Goal: Information Seeking & Learning: Check status

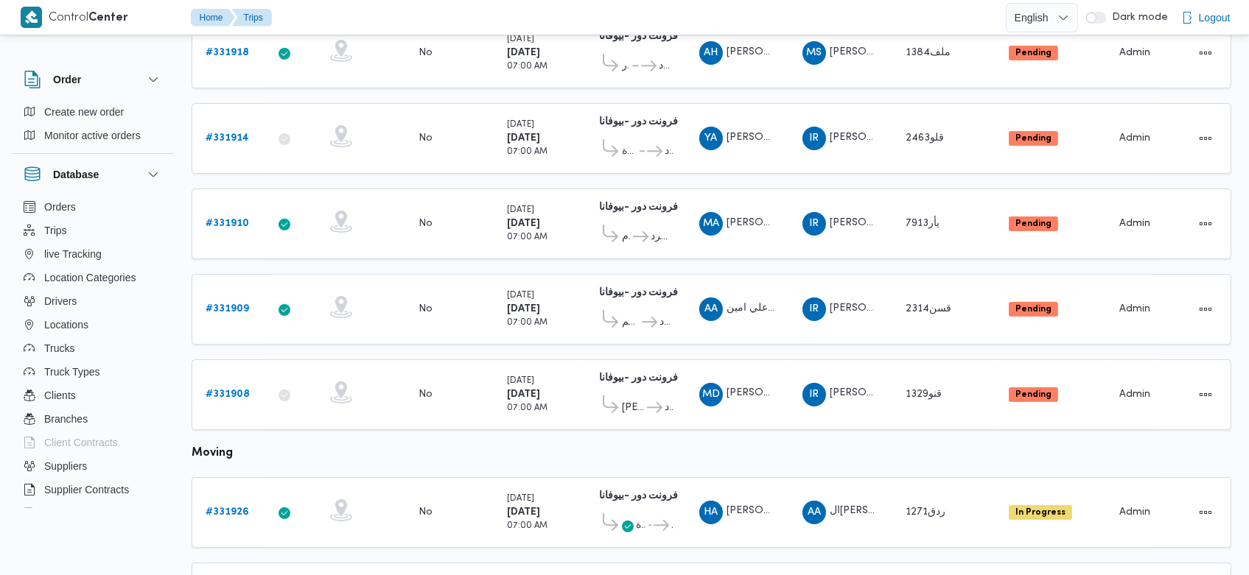
scroll to position [493, 0]
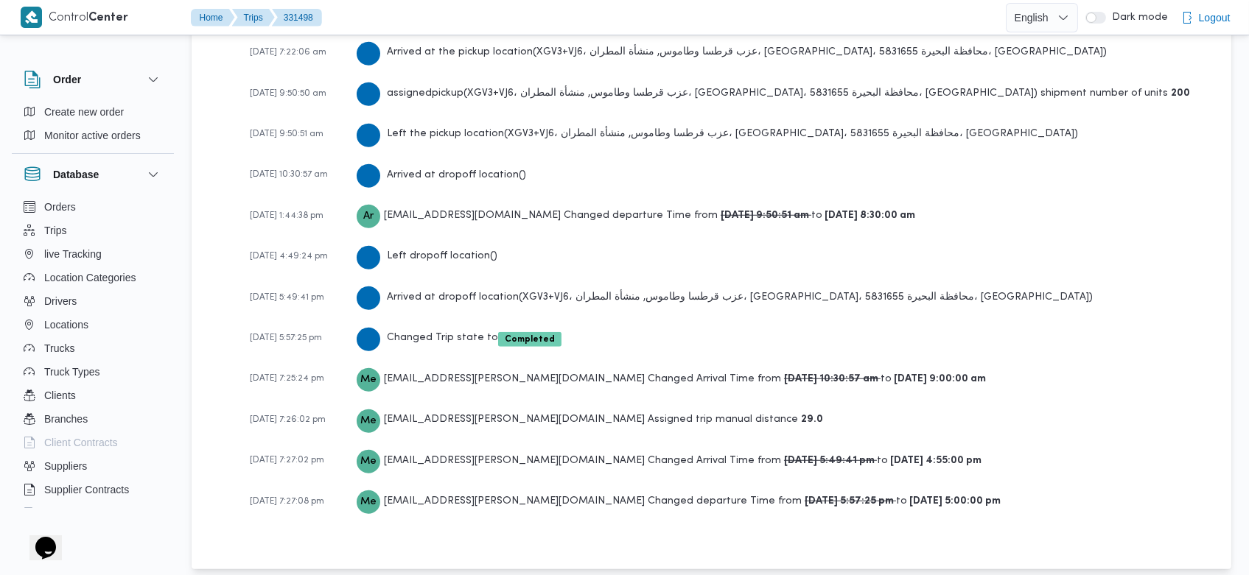
scroll to position [2367, 0]
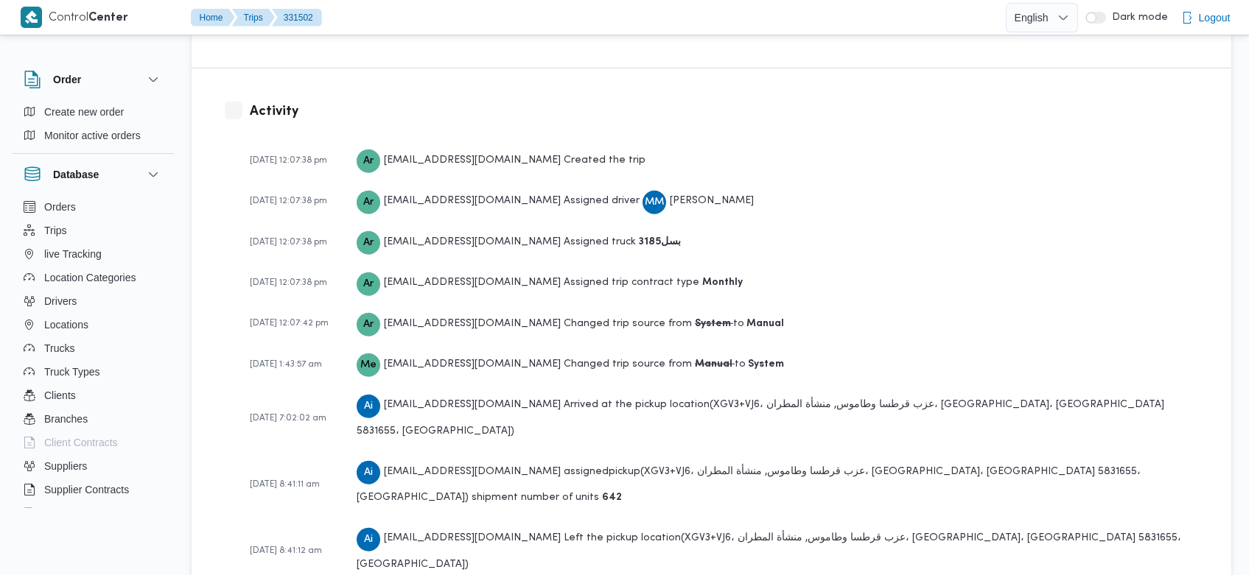
scroll to position [2177, 0]
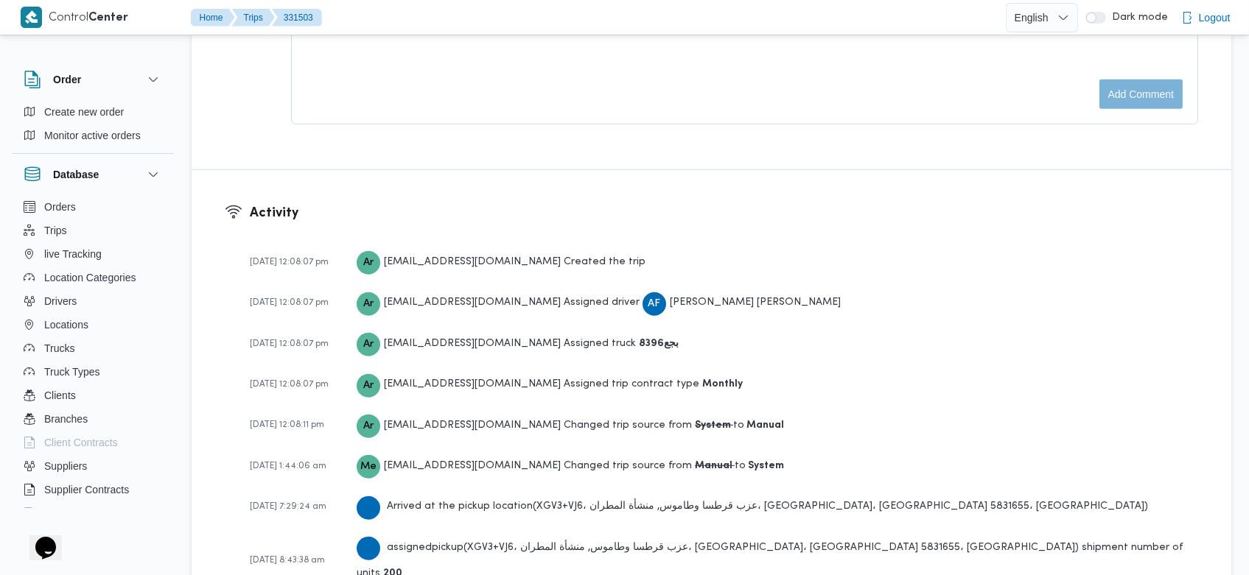
scroll to position [2219, 0]
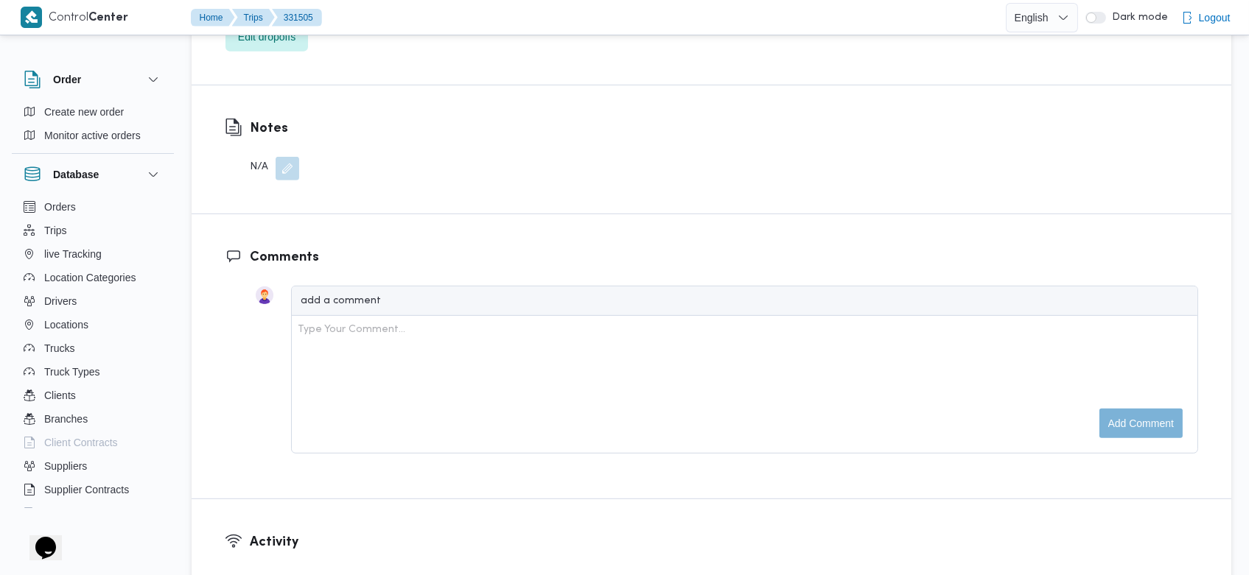
scroll to position [2177, 0]
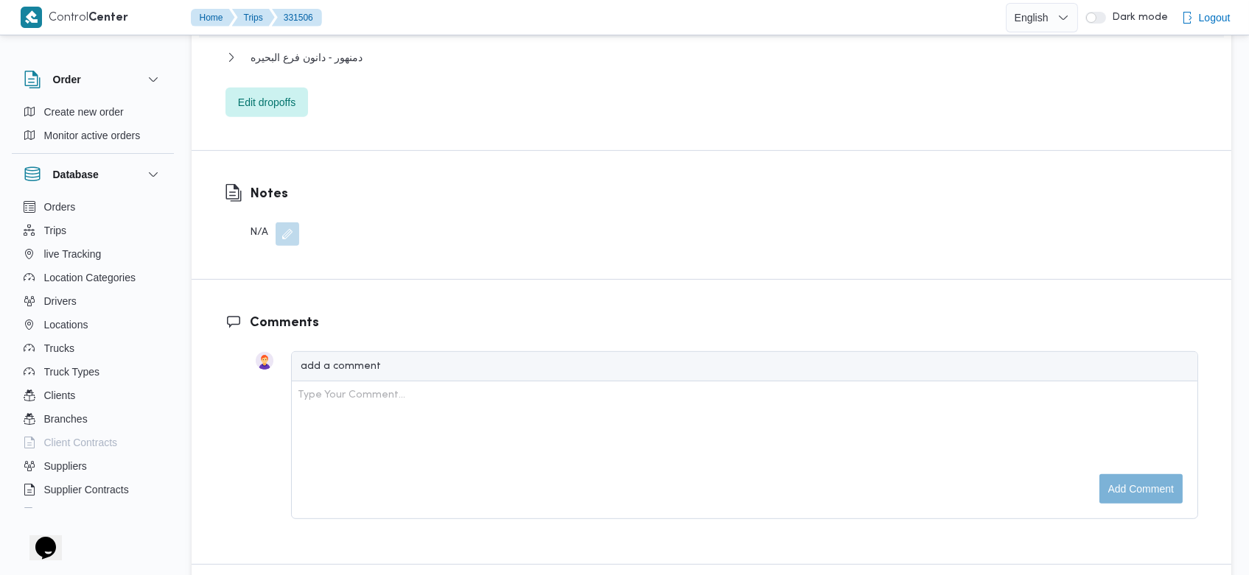
scroll to position [2177, 0]
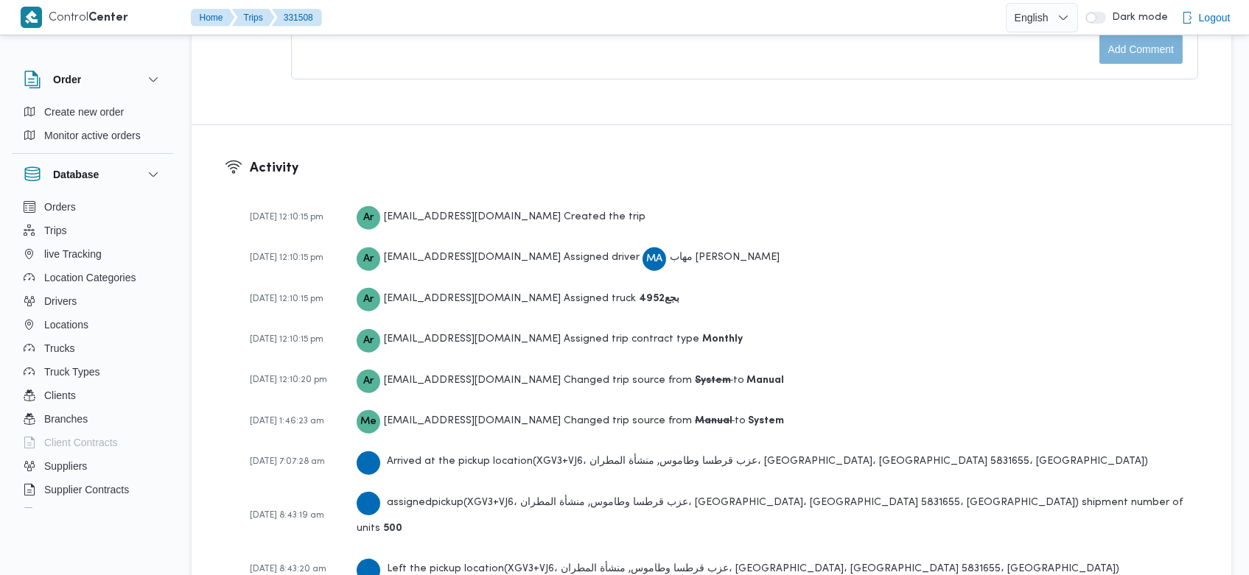
scroll to position [2219, 0]
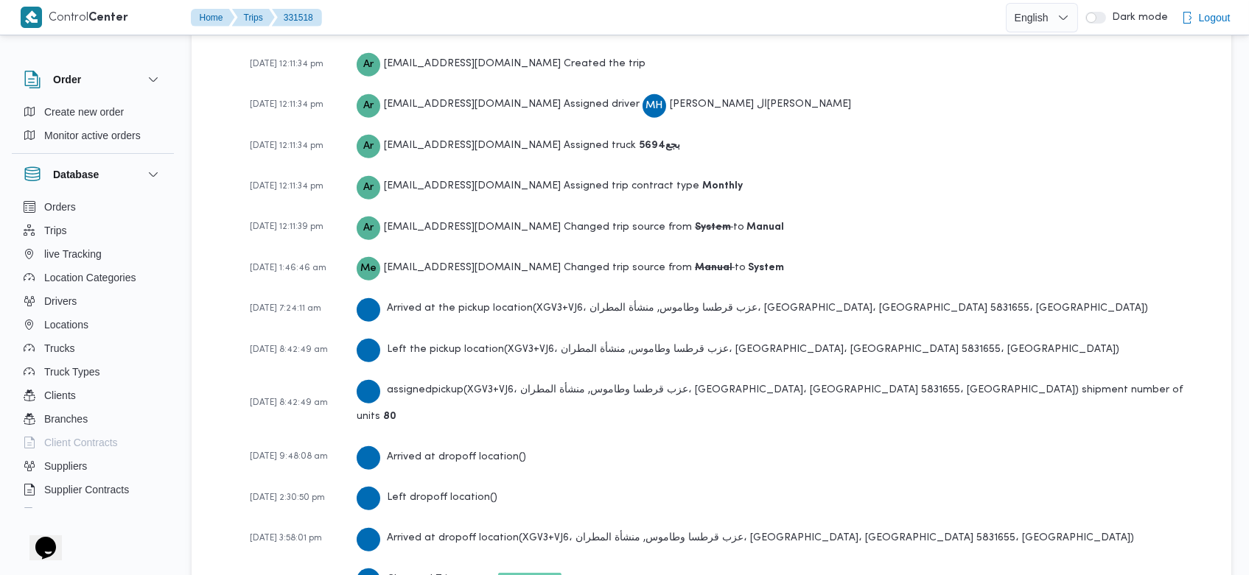
scroll to position [2177, 0]
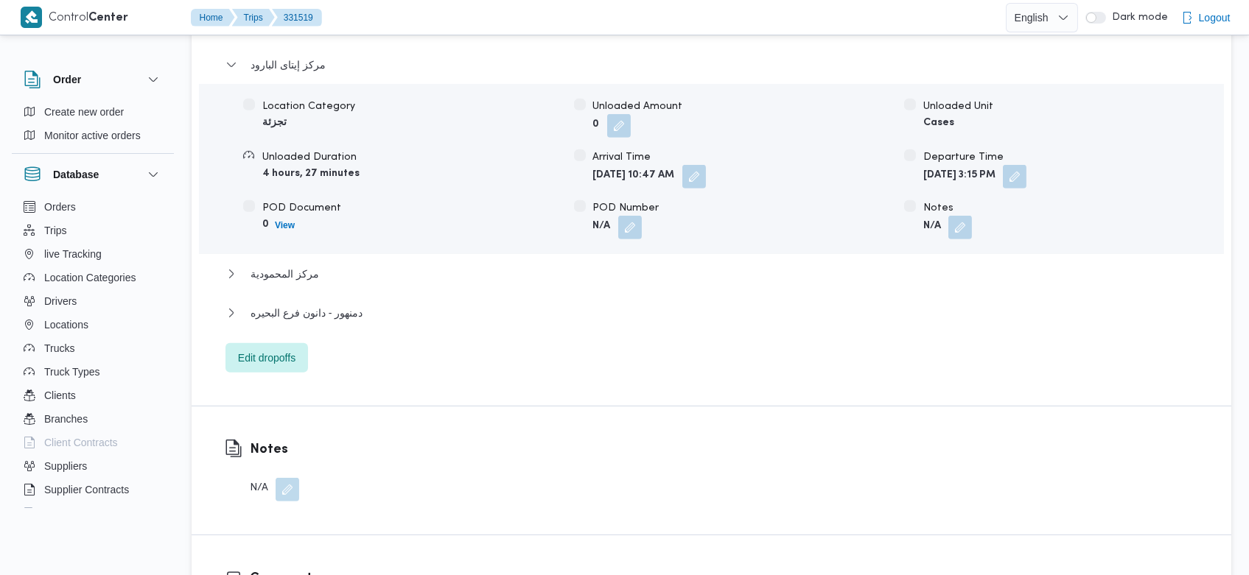
scroll to position [2493, 0]
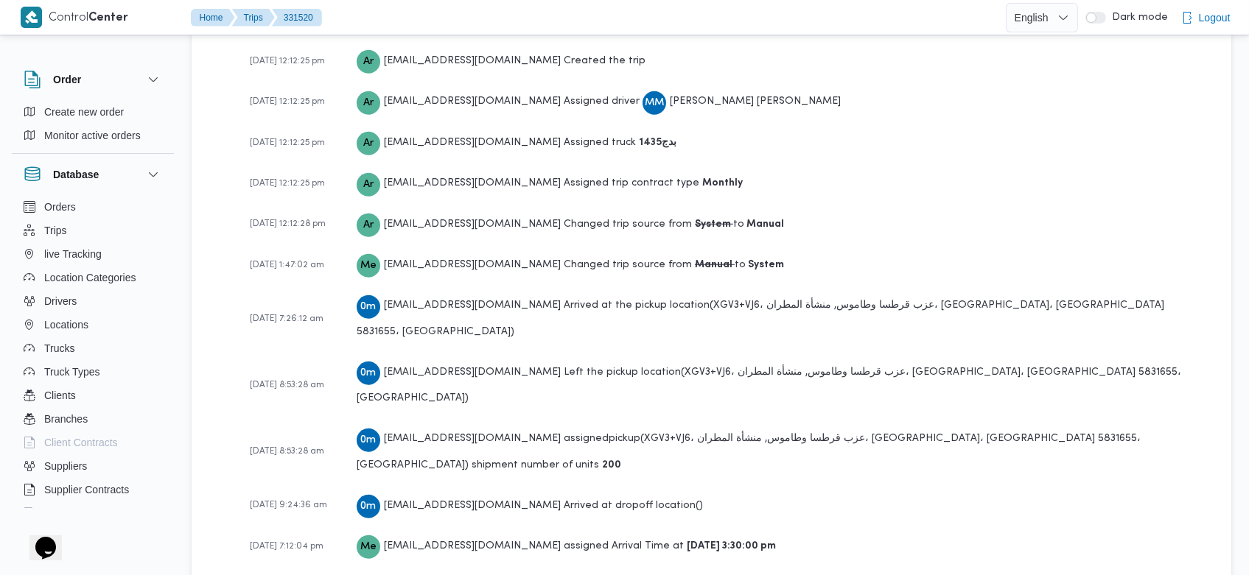
scroll to position [2219, 0]
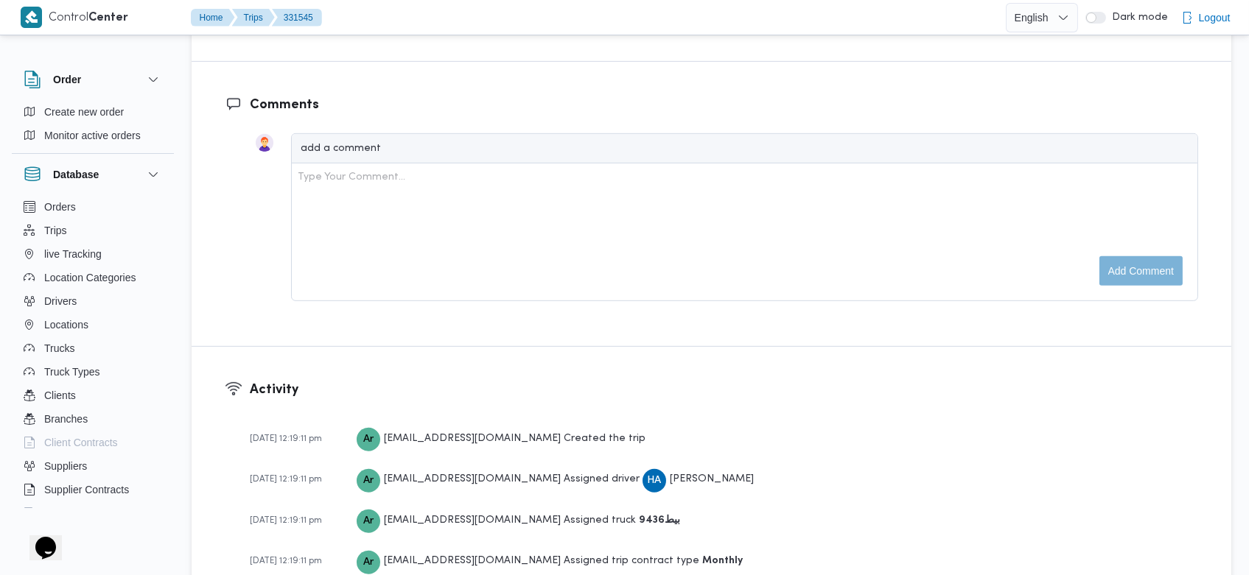
scroll to position [2344, 0]
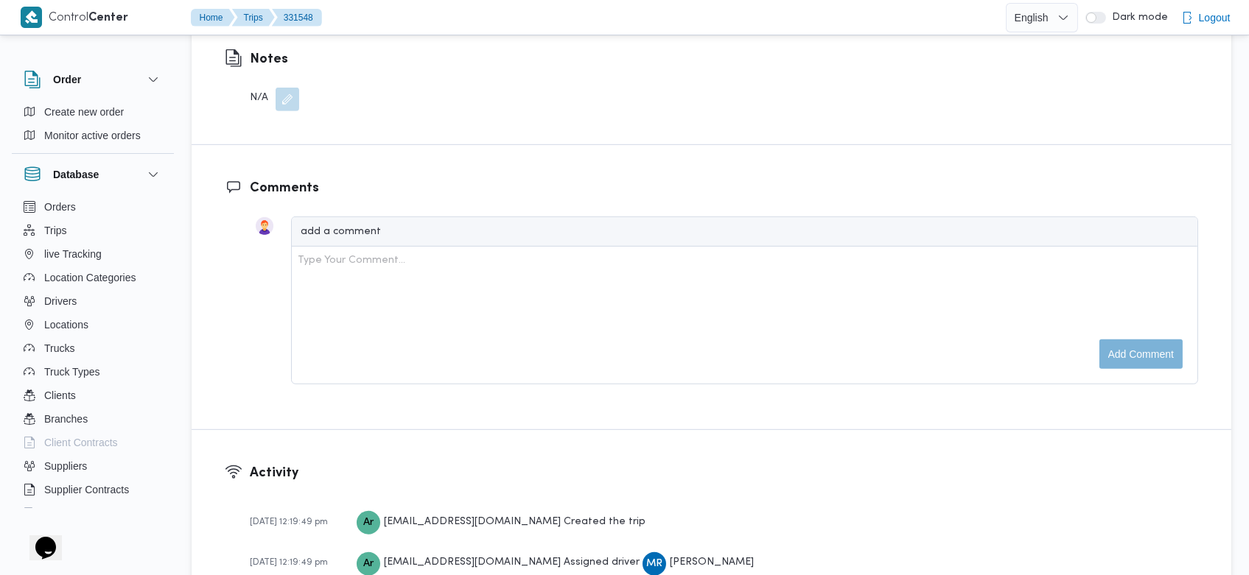
scroll to position [2303, 0]
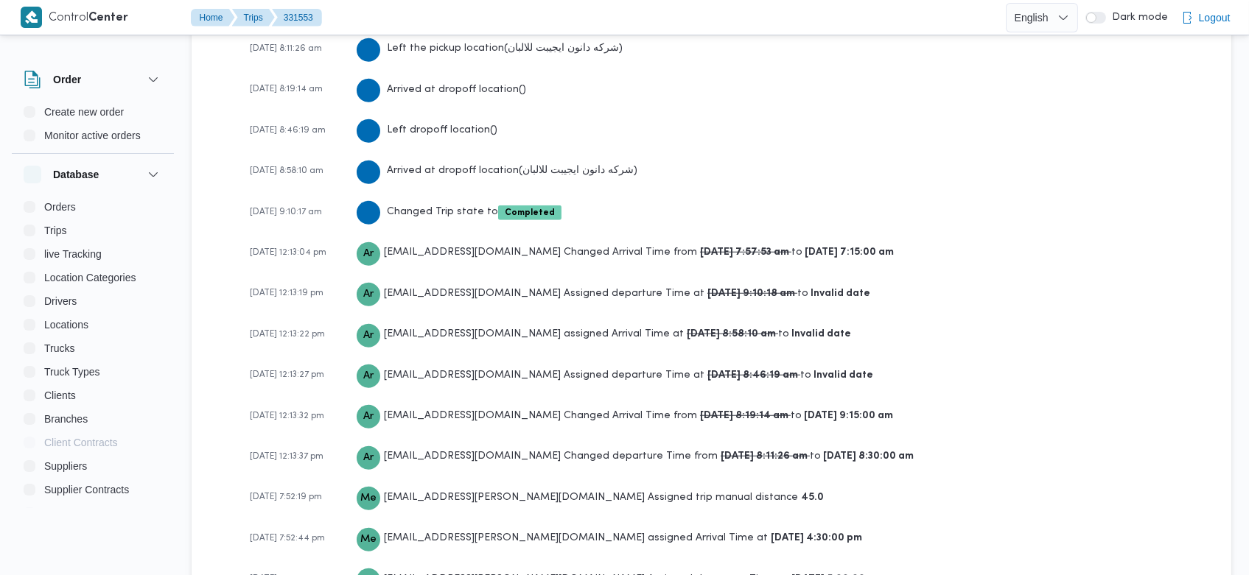
scroll to position [2520, 0]
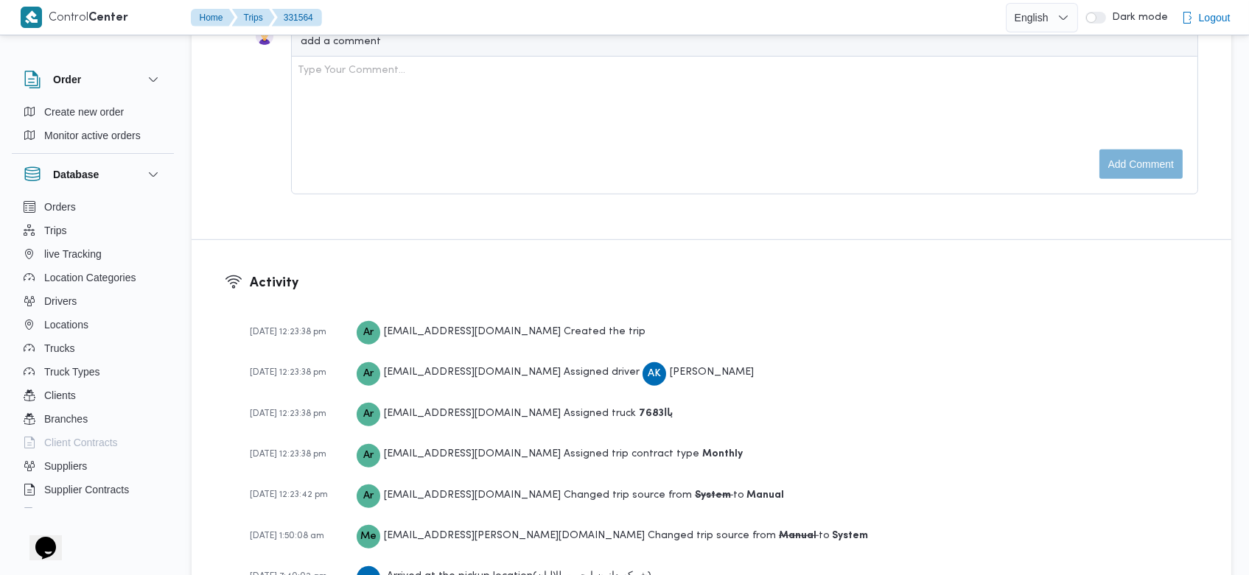
scroll to position [2219, 0]
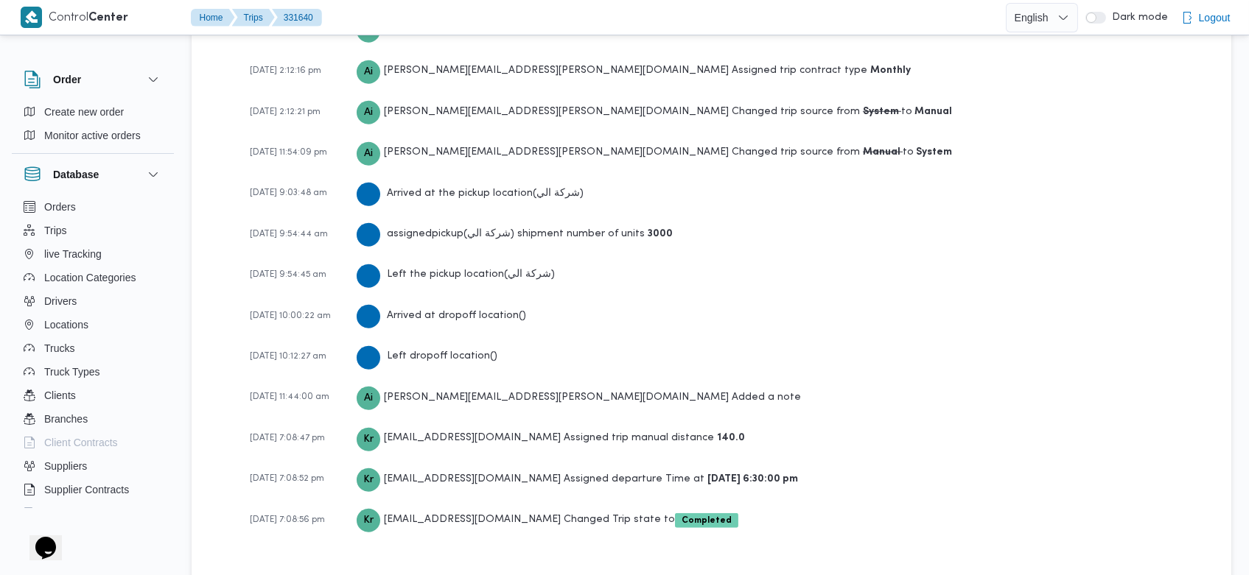
scroll to position [2395, 0]
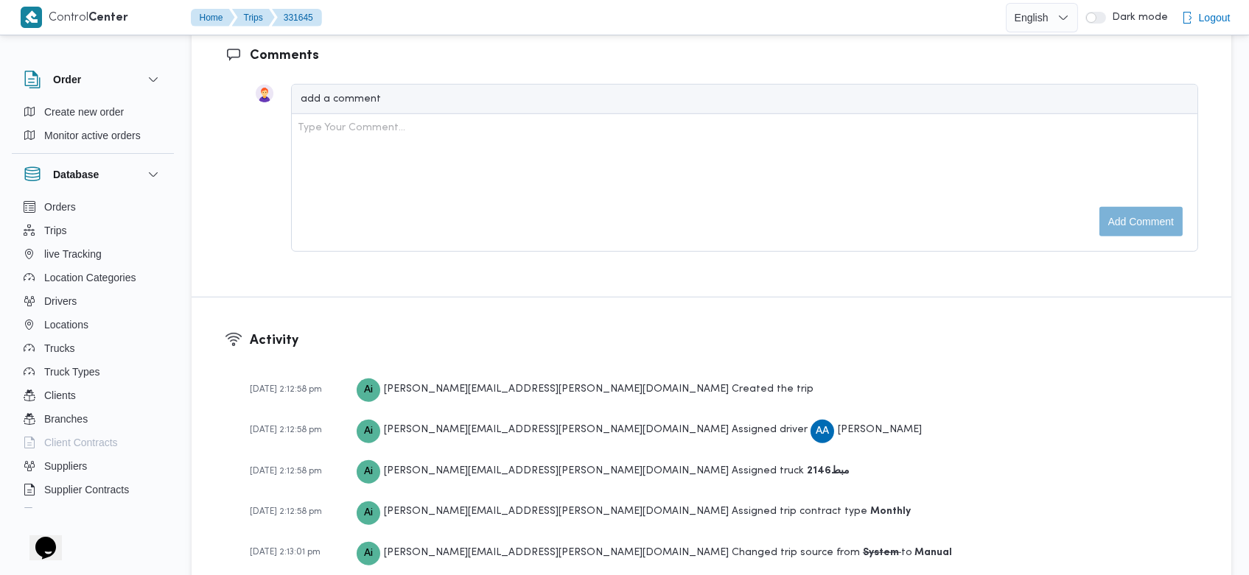
scroll to position [2314, 0]
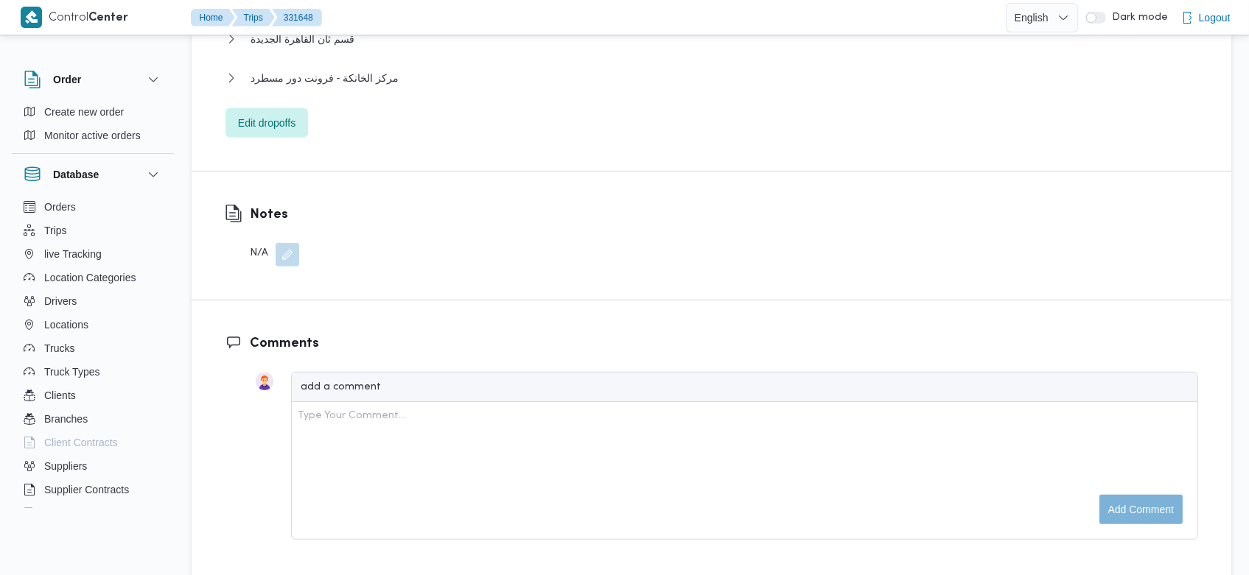
scroll to position [2187, 0]
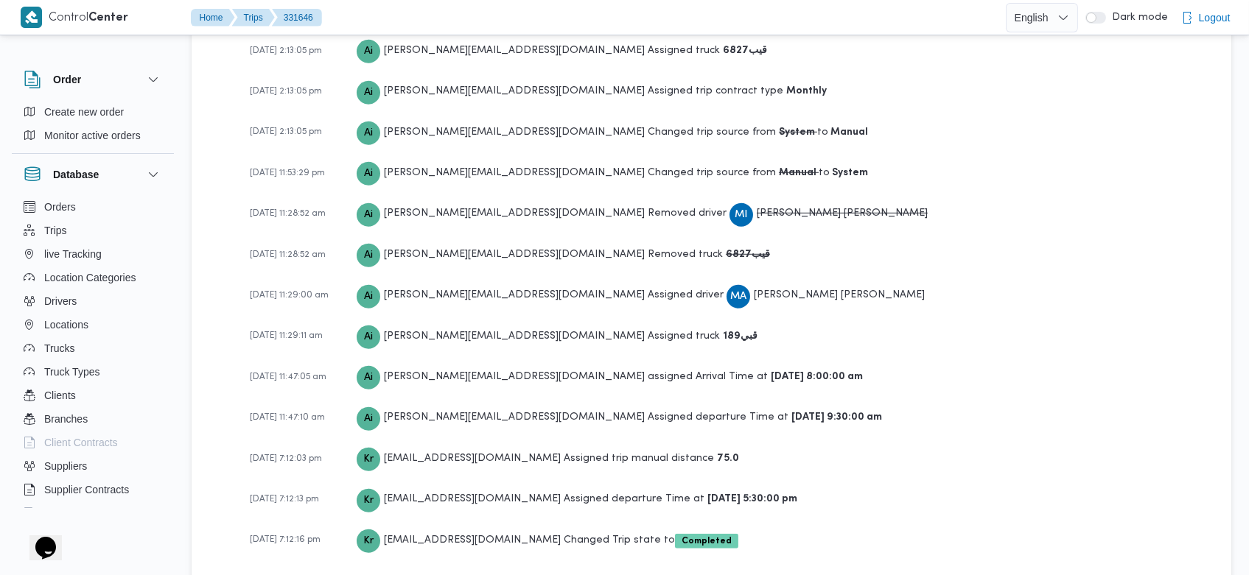
scroll to position [2191, 0]
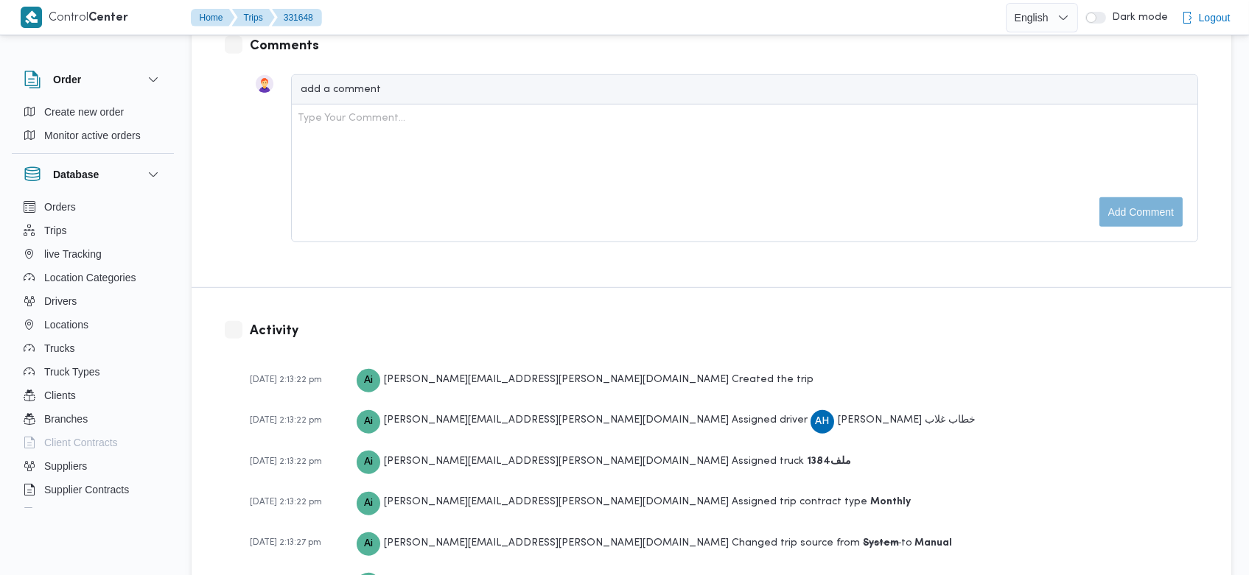
scroll to position [2187, 0]
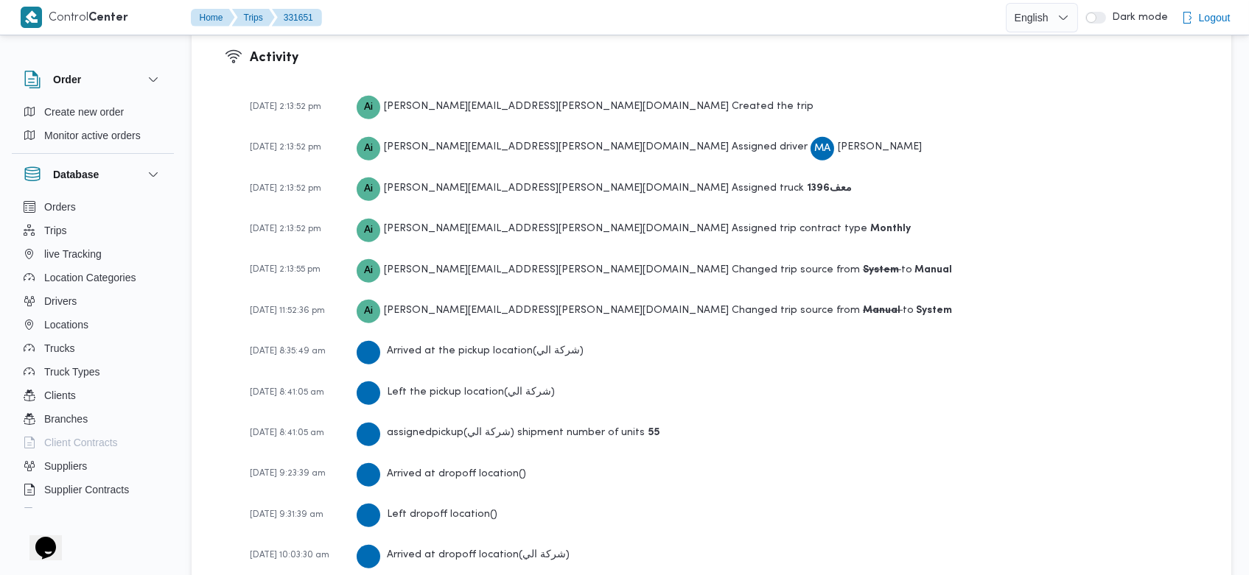
scroll to position [2440, 0]
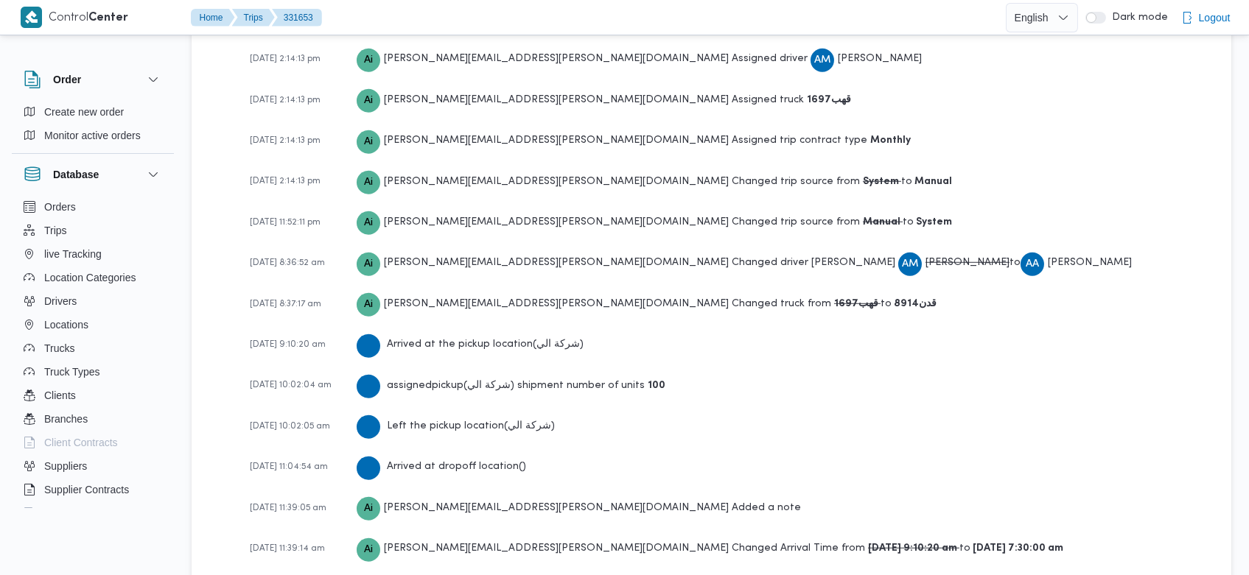
scroll to position [2356, 0]
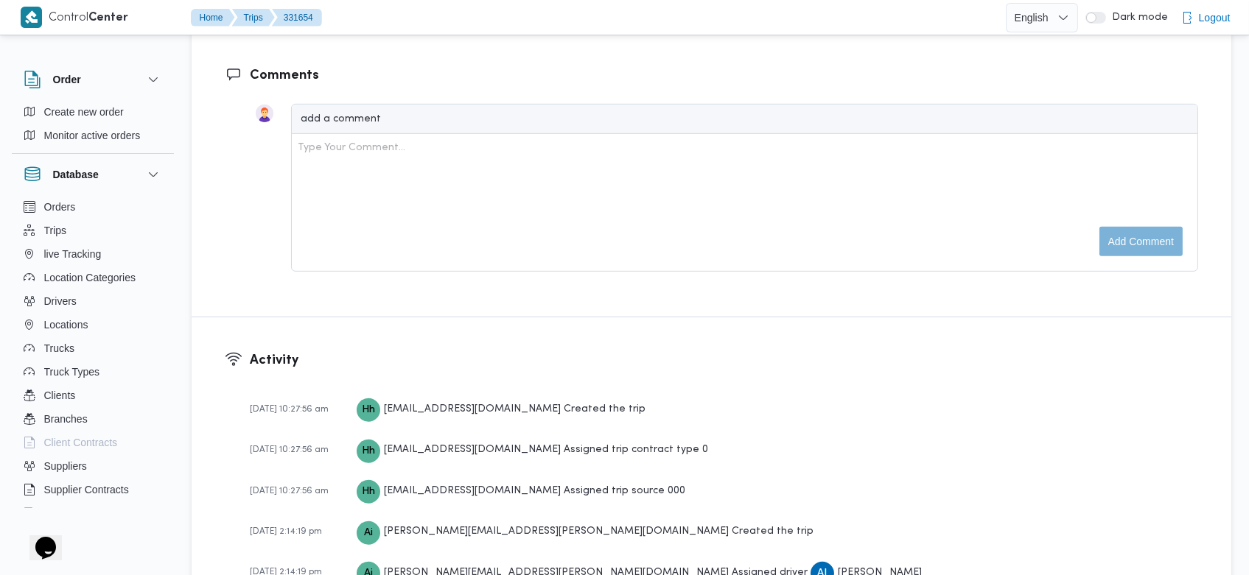
scroll to position [2356, 0]
